Goal: Information Seeking & Learning: Learn about a topic

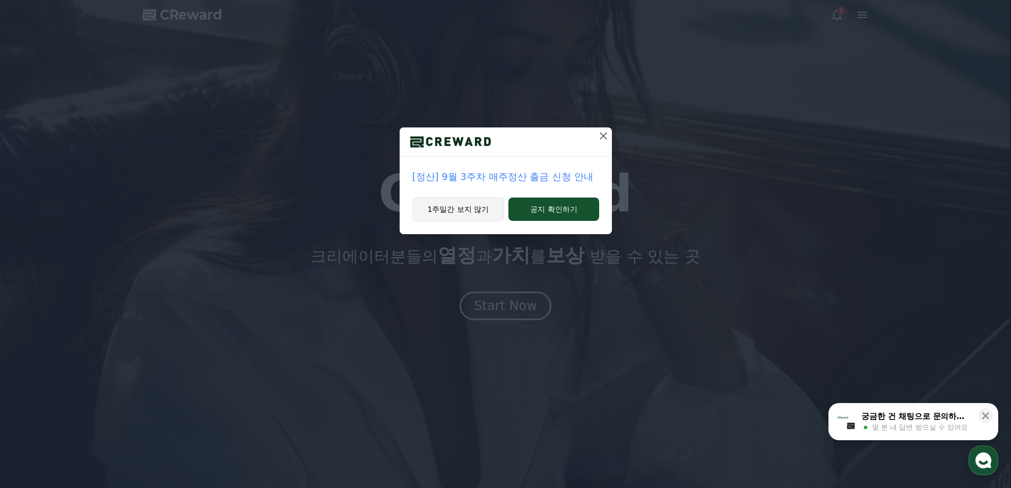
click at [483, 214] on button "1주일간 보지 않기" at bounding box center [458, 209] width 92 height 24
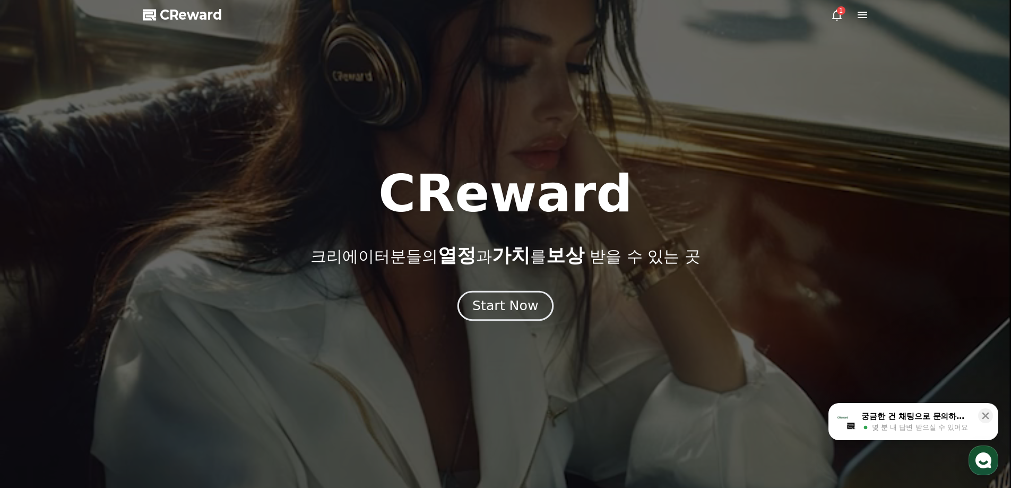
click at [522, 308] on div "Start Now" at bounding box center [505, 306] width 66 height 18
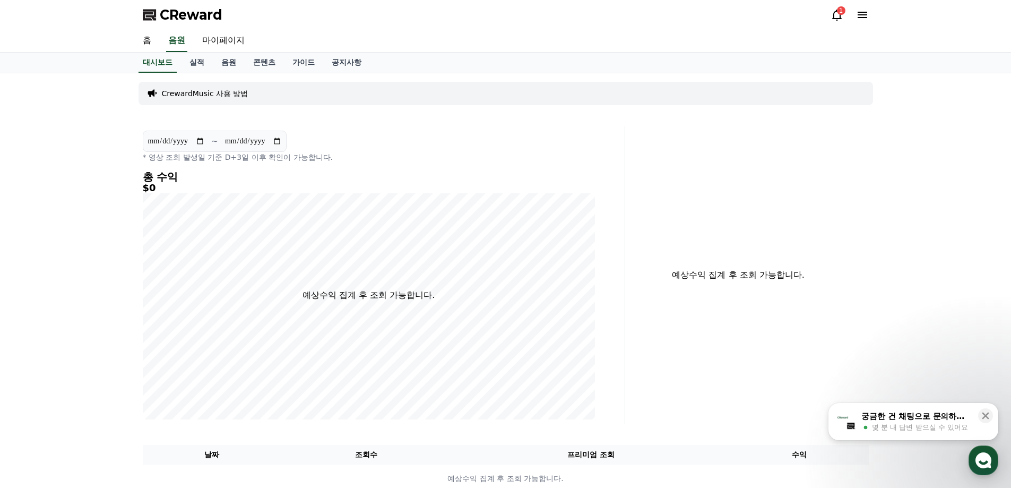
click at [838, 12] on div "1" at bounding box center [841, 10] width 8 height 8
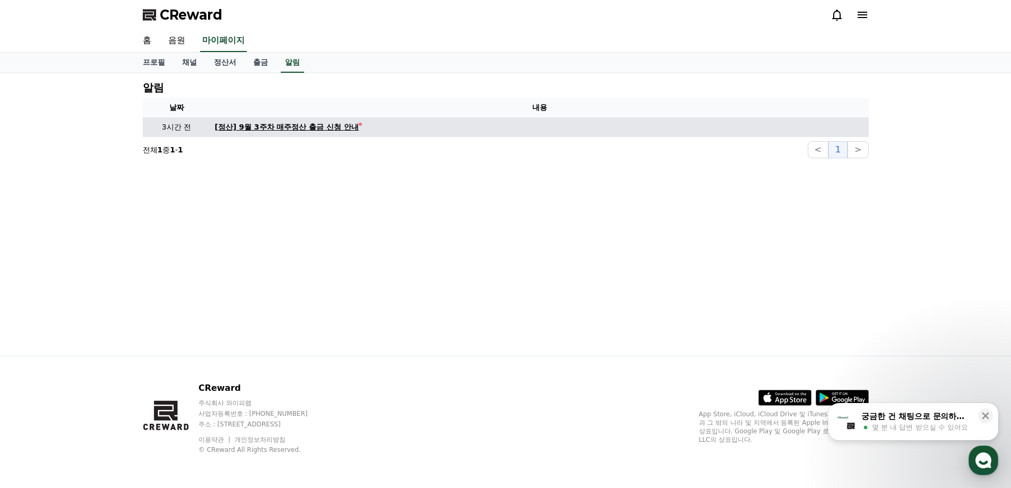
click at [325, 124] on div "[정산] 9월 3주차 매주정산 출금 신청 안내" at bounding box center [287, 127] width 144 height 11
